Goal: Task Accomplishment & Management: Use online tool/utility

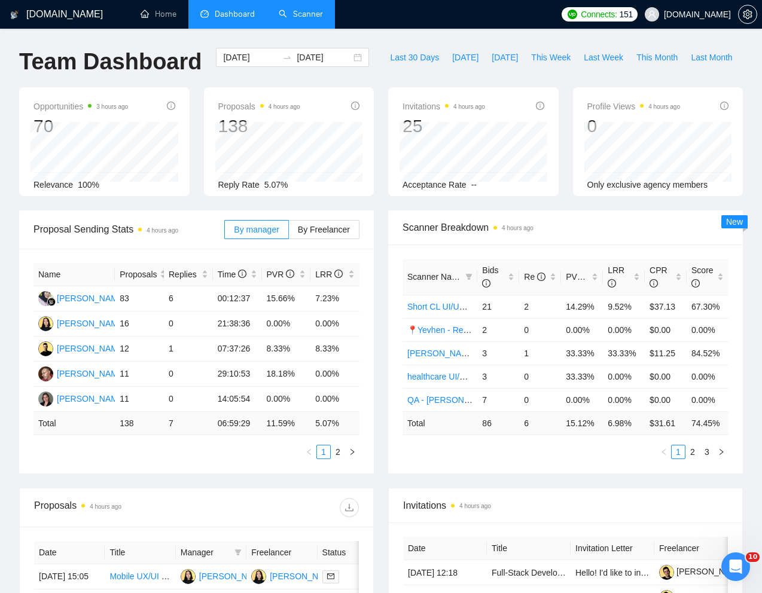
click at [298, 15] on link "Scanner" at bounding box center [301, 14] width 44 height 10
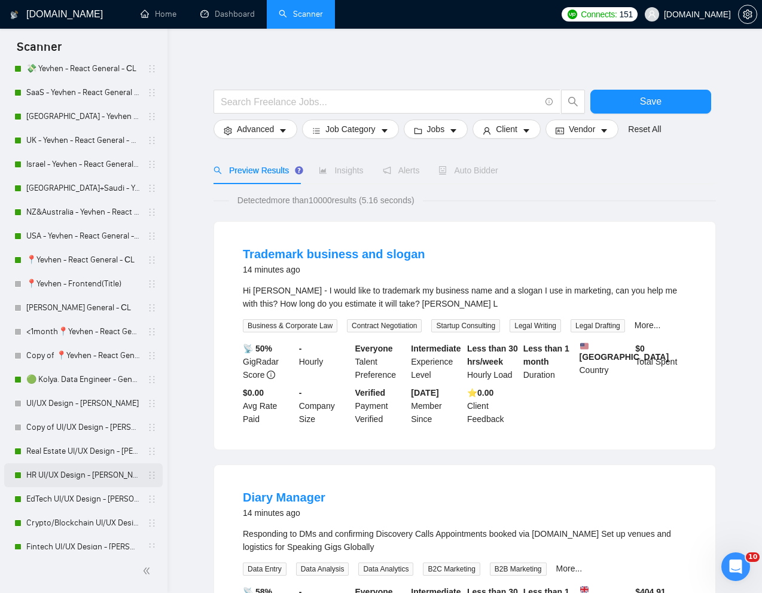
scroll to position [399, 0]
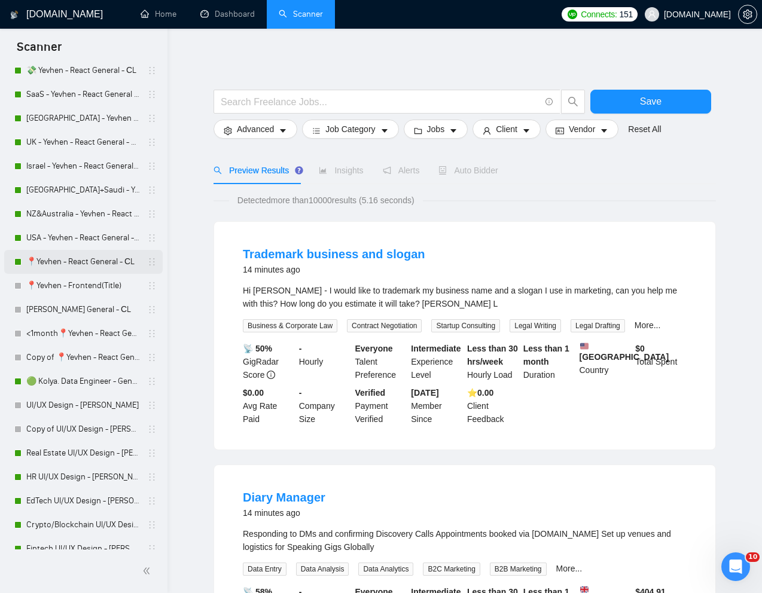
click at [84, 257] on link "📍Yevhen - React General - СL" at bounding box center [83, 262] width 114 height 24
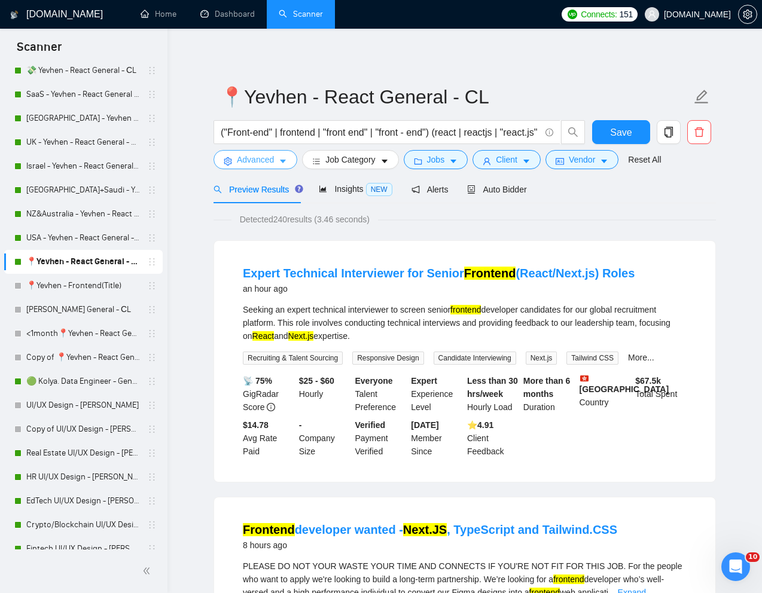
click at [258, 158] on span "Advanced" at bounding box center [255, 159] width 37 height 13
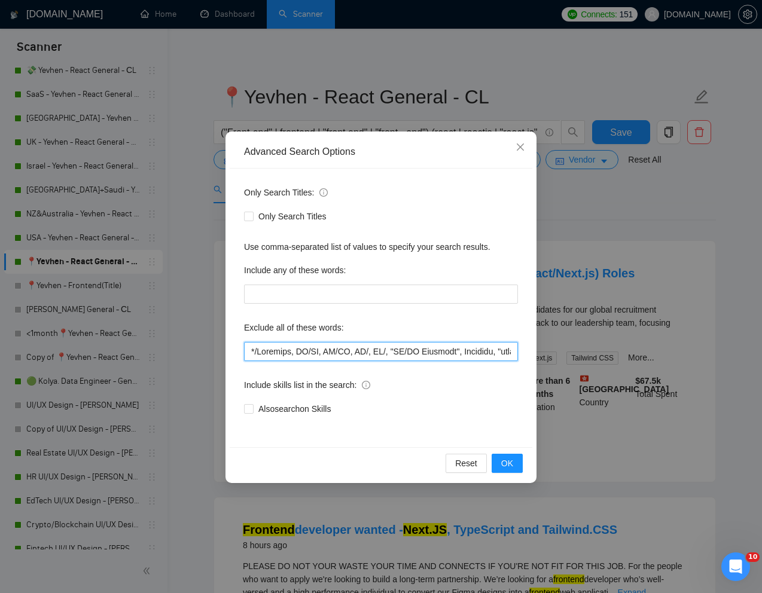
click at [246, 356] on input "text" at bounding box center [381, 351] width 274 height 19
paste input "Technical Interviewer"
type input ""Technical Interviewer", */Electron, UI/UX, UX/UI, UX/, UI/, "UI/UX Redesign", …"
click at [512, 462] on span "OK" at bounding box center [507, 463] width 12 height 13
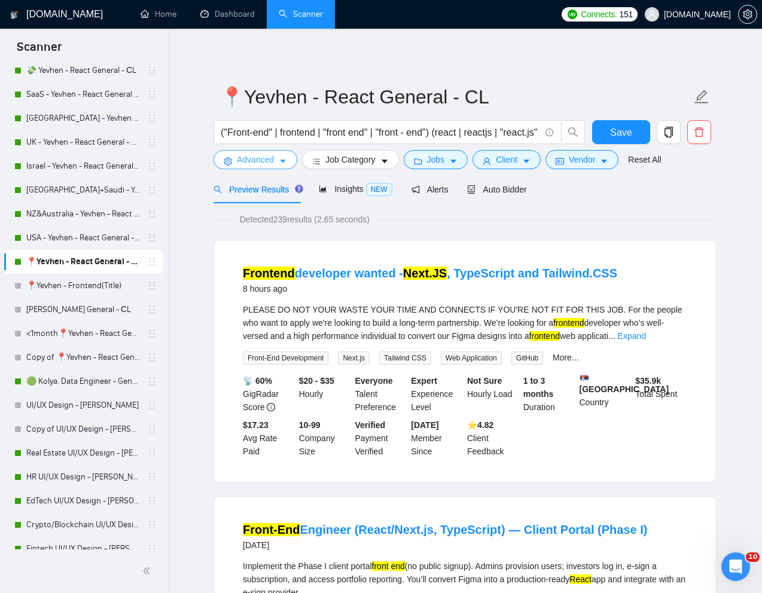
scroll to position [3, 0]
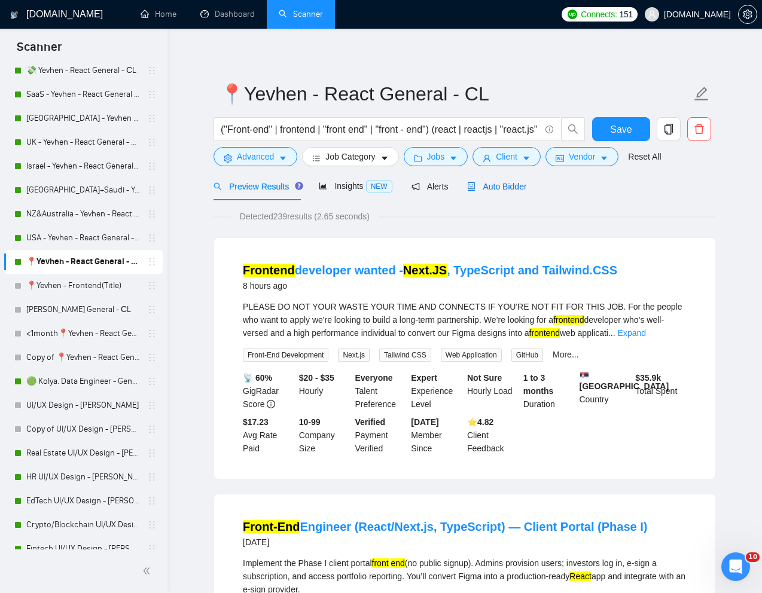
click at [498, 182] on span "Auto Bidder" at bounding box center [496, 187] width 59 height 10
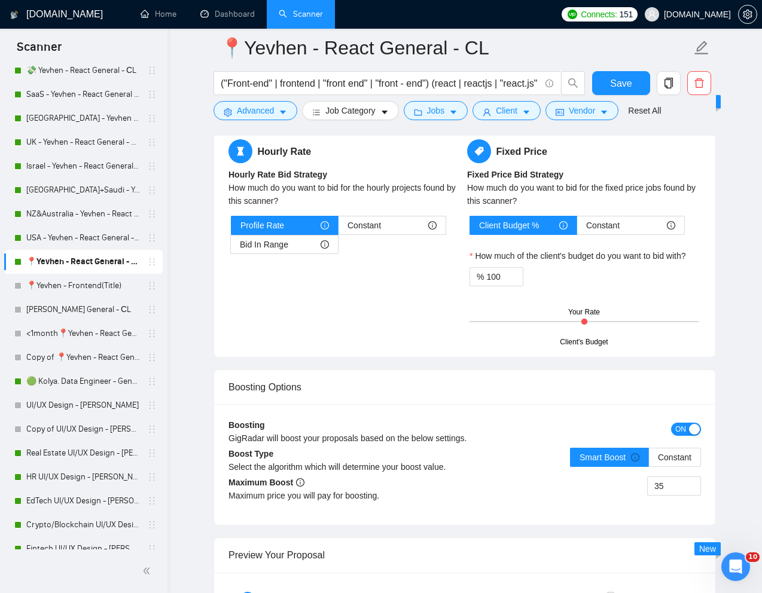
scroll to position [1981, 0]
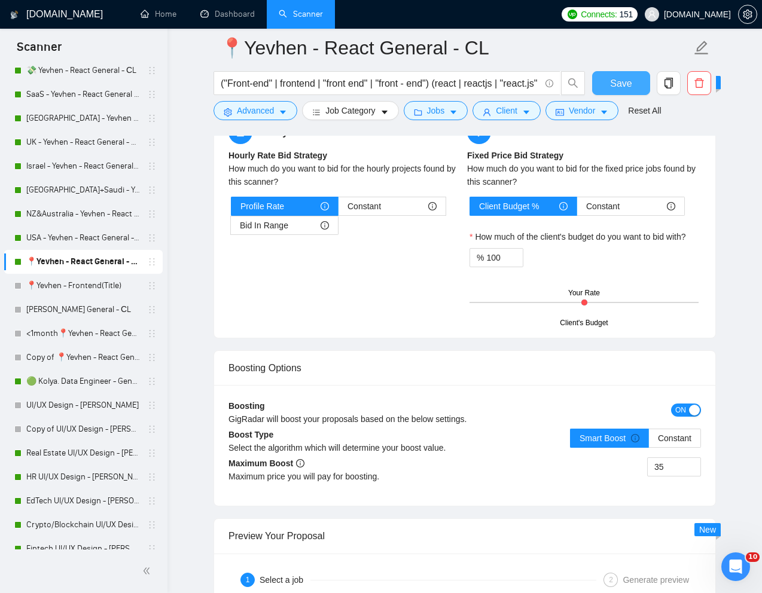
click at [632, 78] on button "Save" at bounding box center [621, 83] width 58 height 24
